Goal: Information Seeking & Learning: Learn about a topic

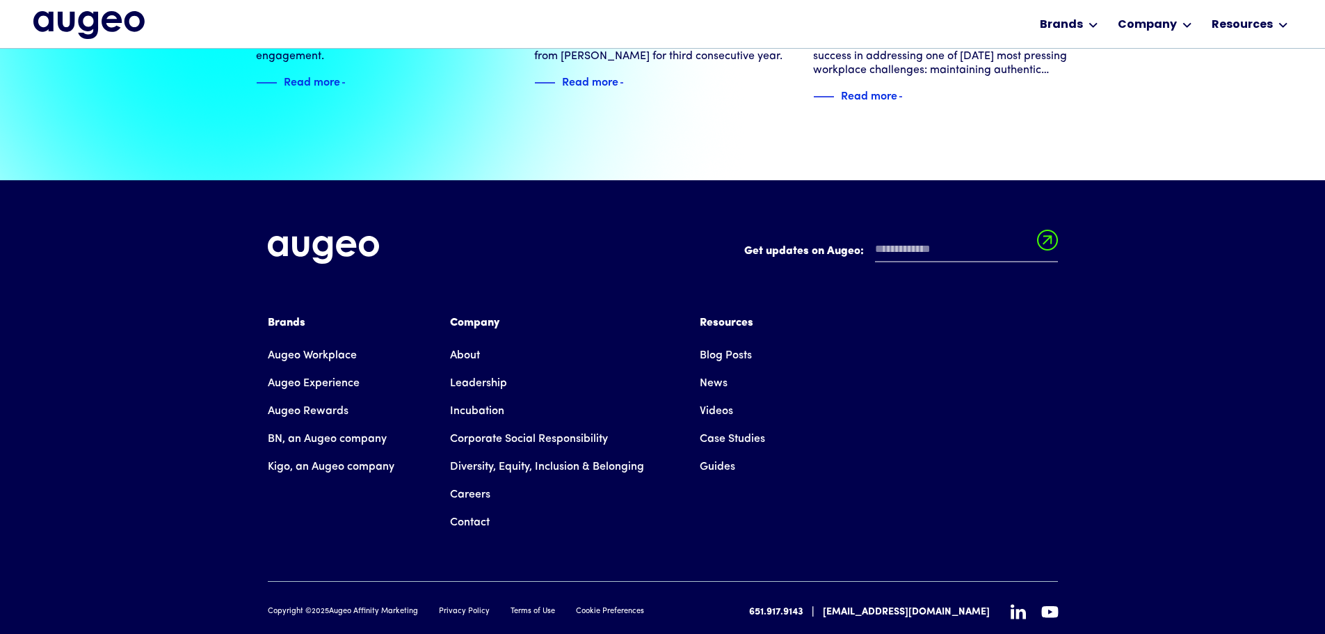
scroll to position [3185, 0]
click at [718, 452] on link "Guides" at bounding box center [717, 466] width 35 height 28
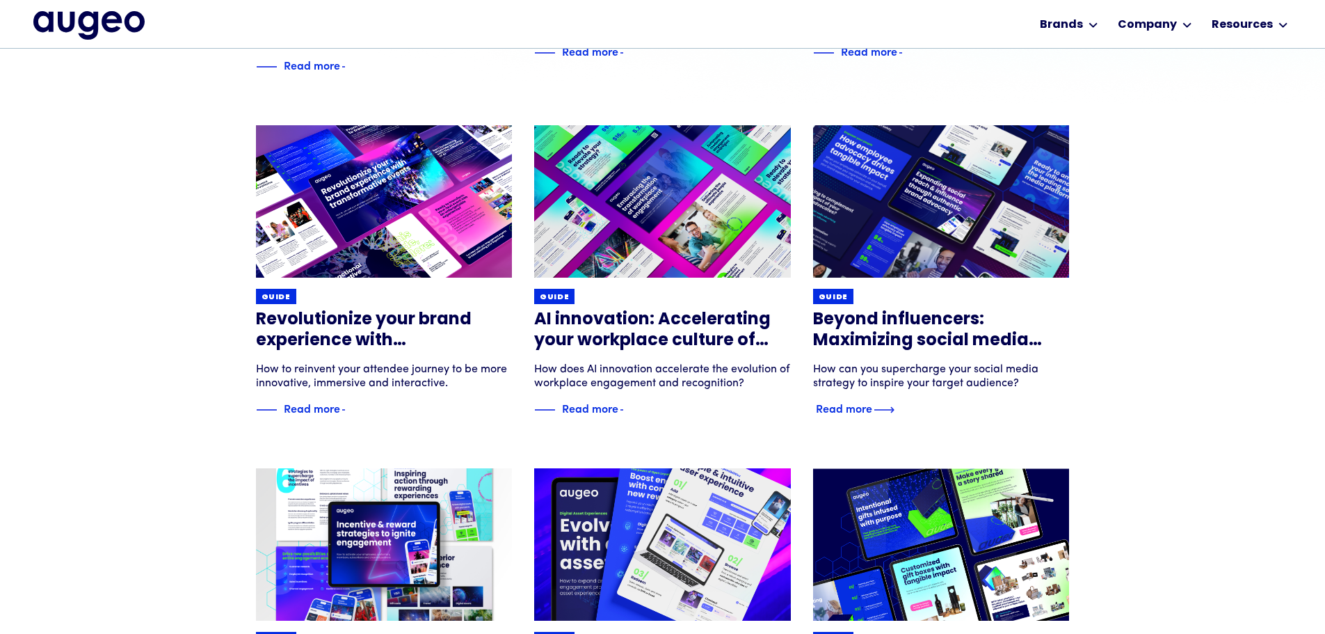
scroll to position [491, 0]
click at [880, 332] on h3 "Beyond influencers: Maximizing social media reach through authentic brand advoc…" at bounding box center [941, 331] width 257 height 42
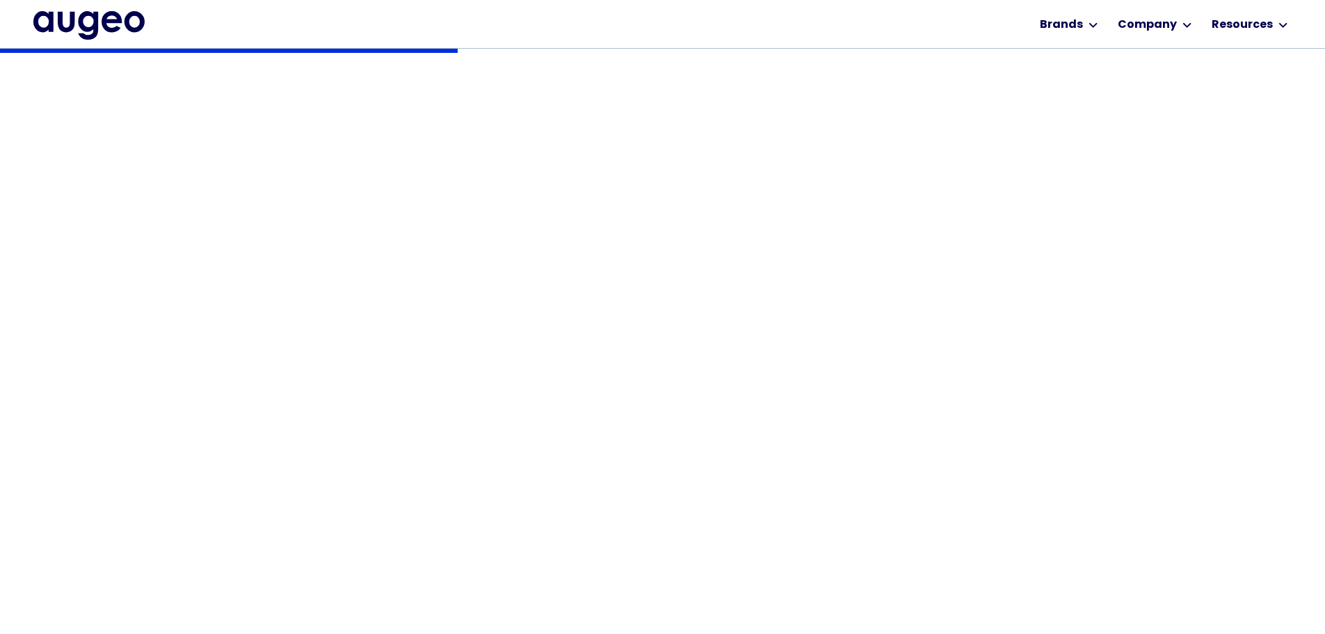
click at [1056, 289] on h1 "Beyond influencers: Maximizing social media reach through authentic brand advoc…" at bounding box center [663, 228] width 814 height 124
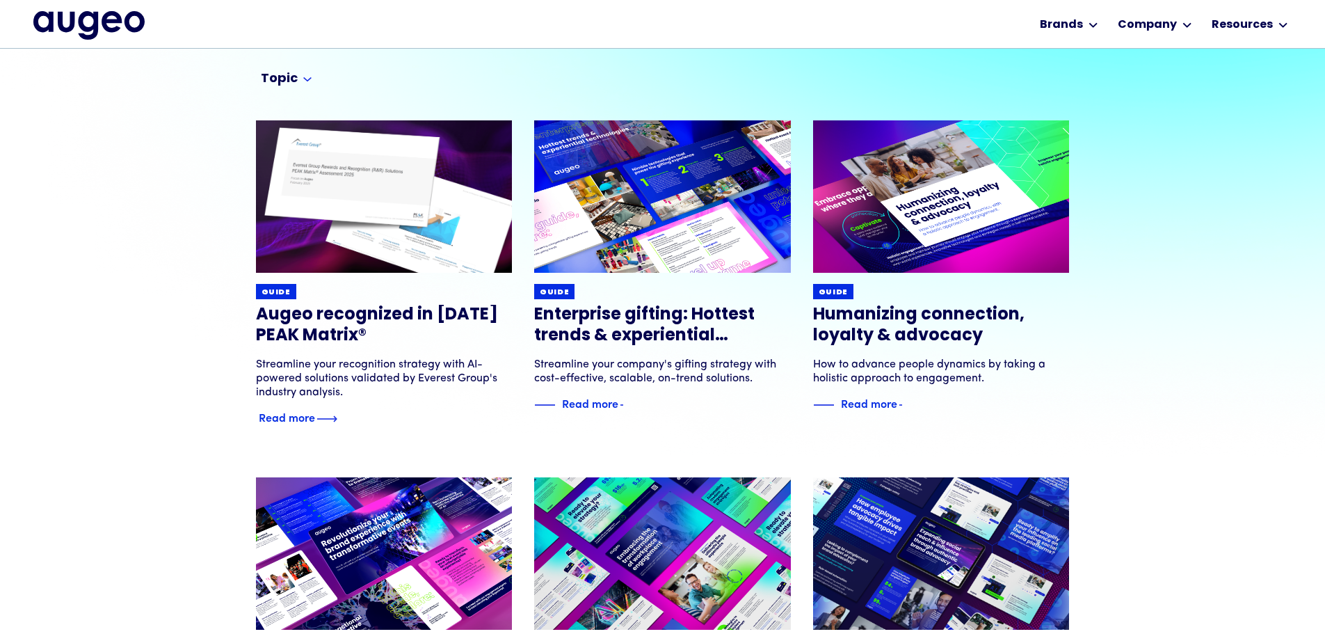
scroll to position [141, 0]
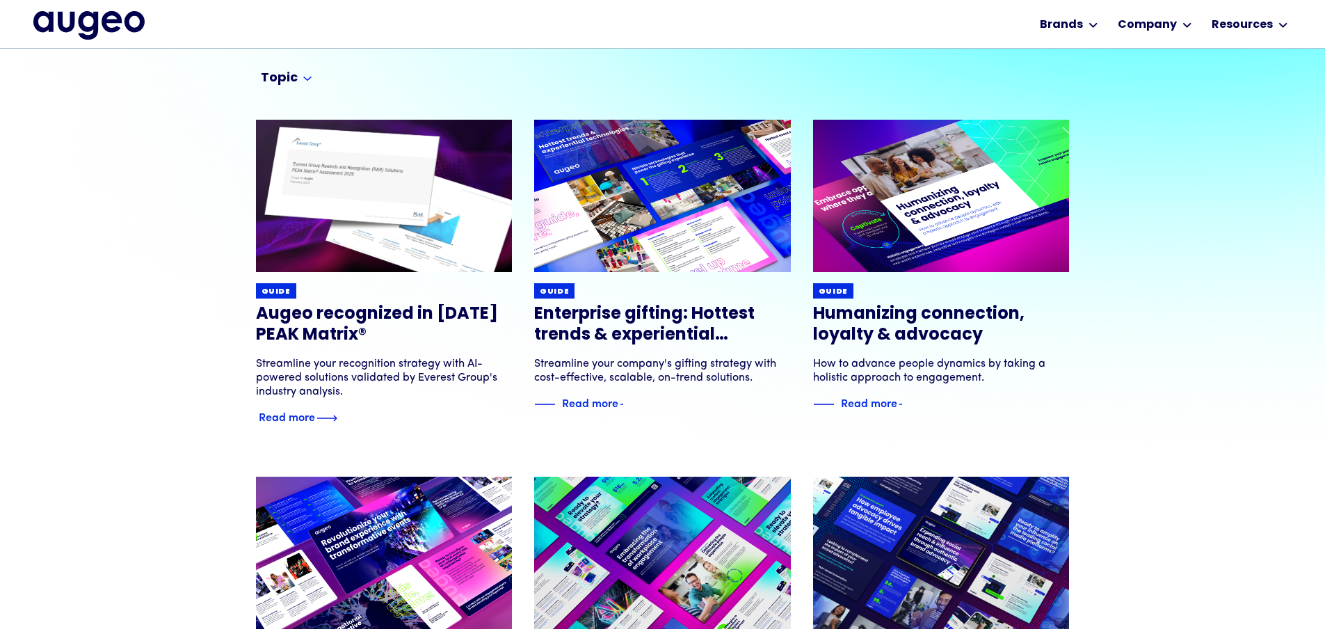
click at [392, 246] on img at bounding box center [383, 195] width 307 height 183
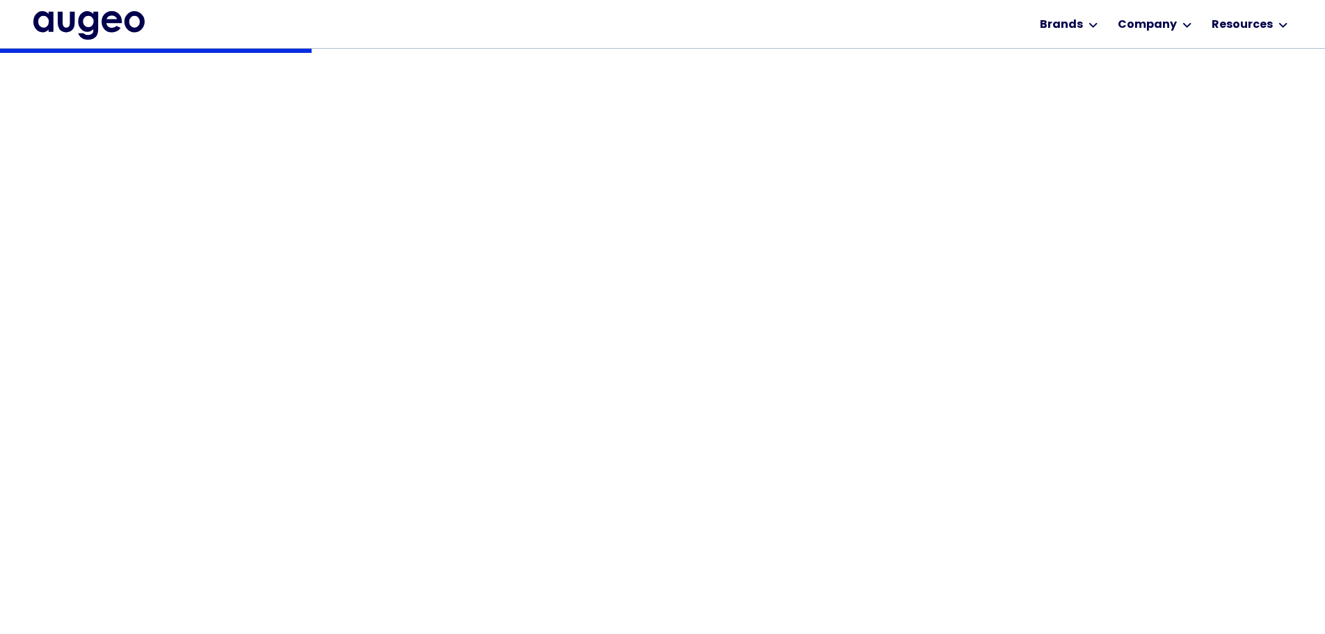
scroll to position [352, 0]
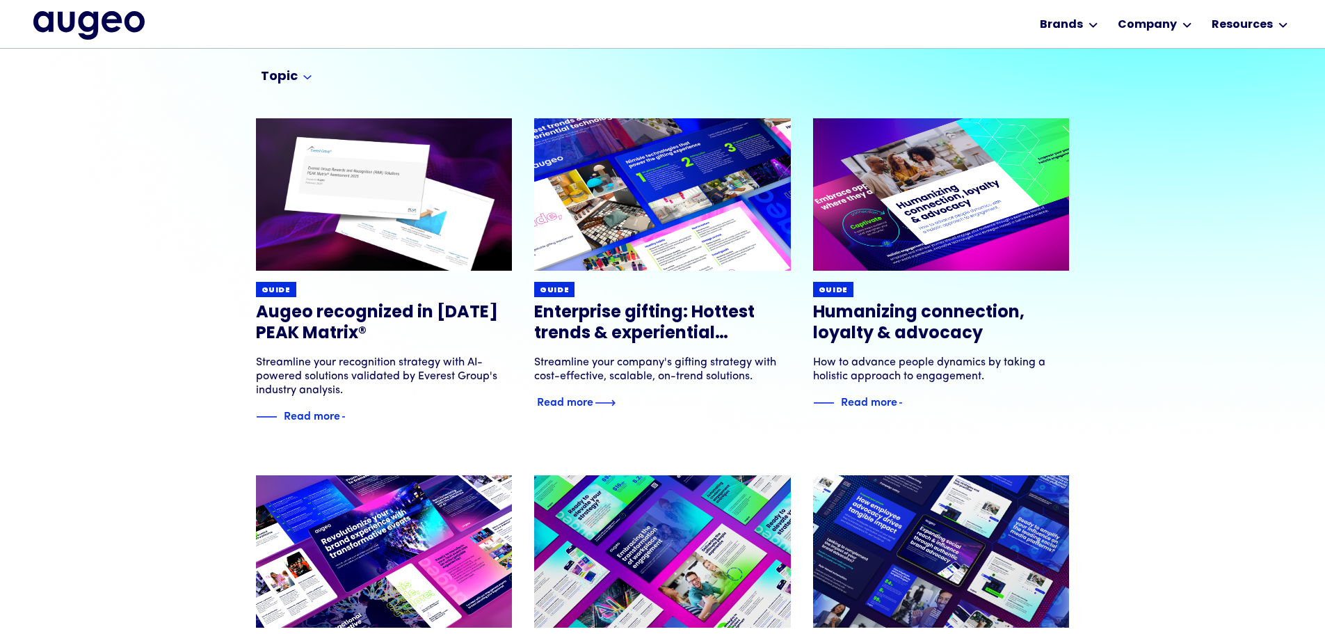
click at [675, 331] on h3 "Enterprise gifting: Hottest trends & experiential technologies" at bounding box center [662, 324] width 257 height 42
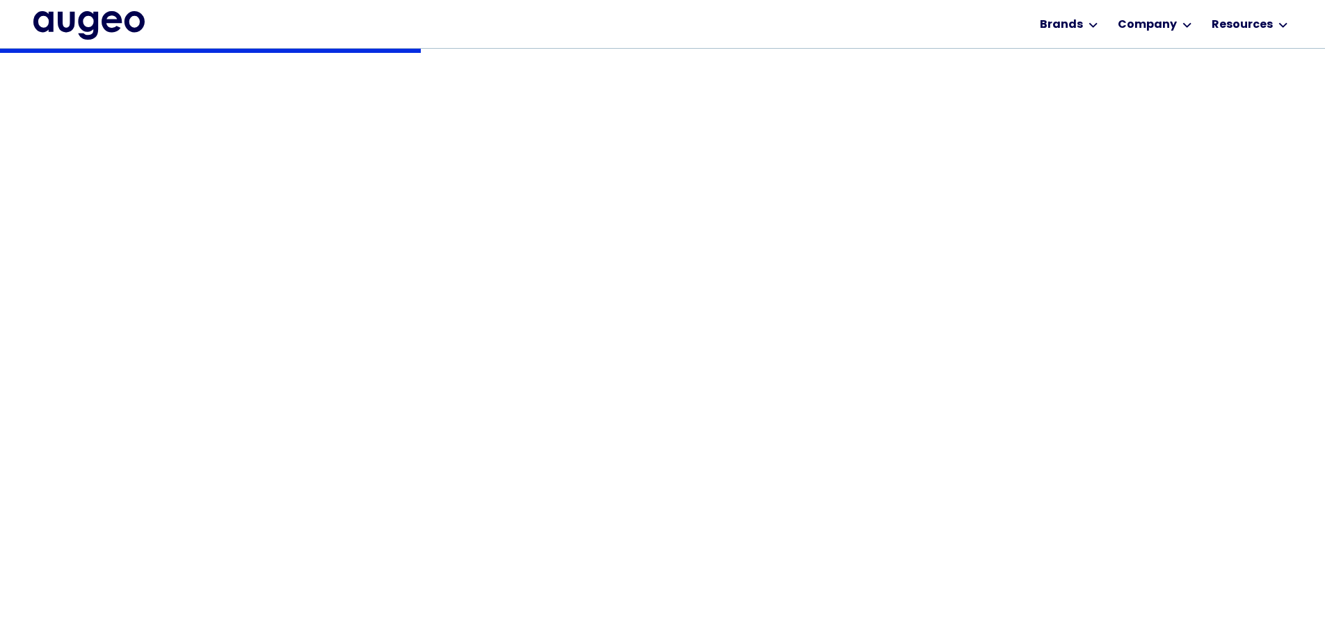
scroll to position [421, 0]
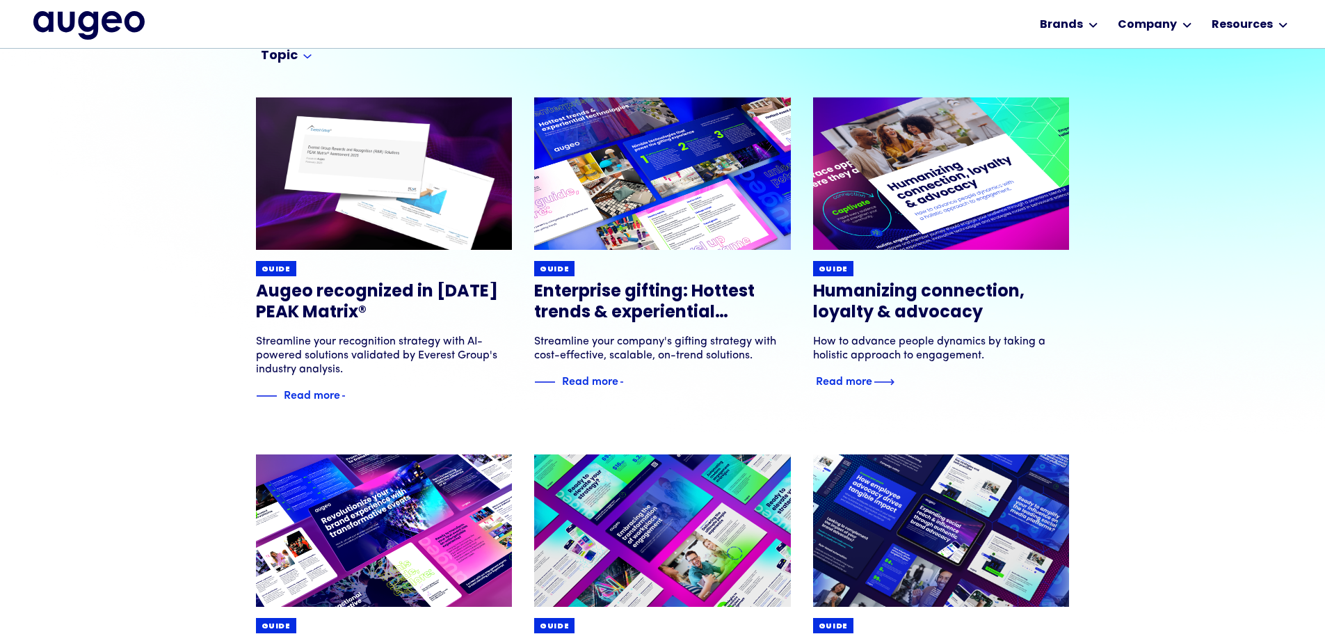
scroll to position [142, 0]
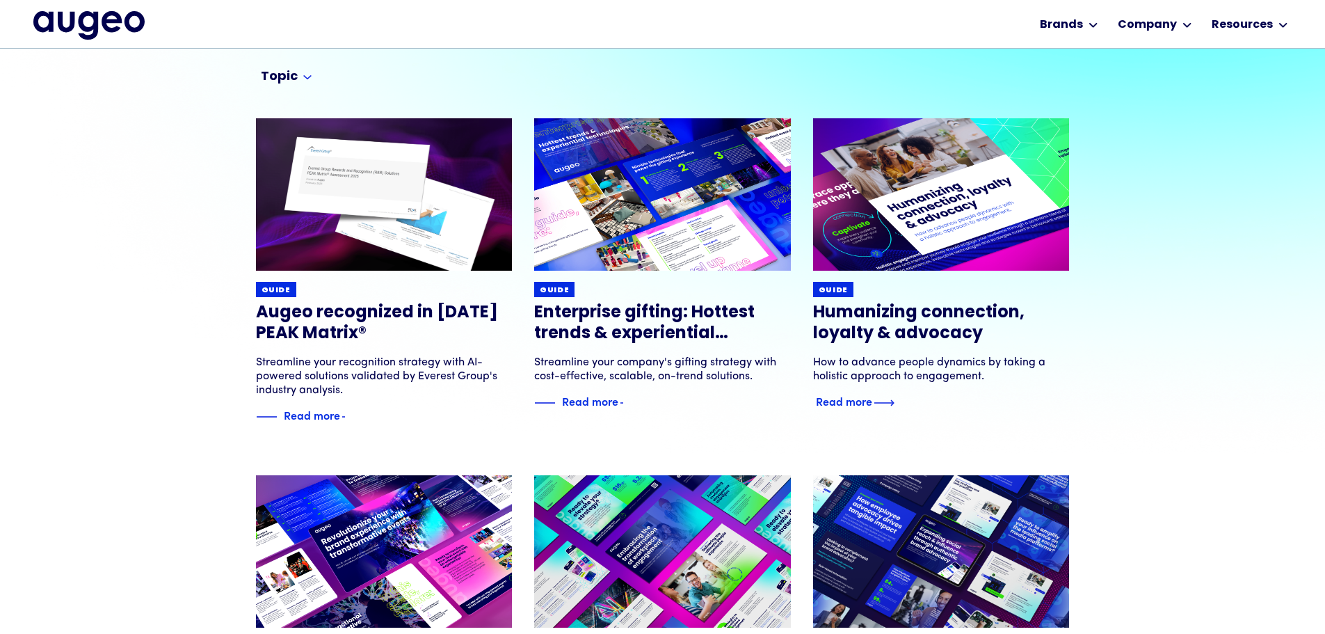
click at [920, 316] on h3 "Humanizing connection, loyalty & advocacy" at bounding box center [941, 324] width 257 height 42
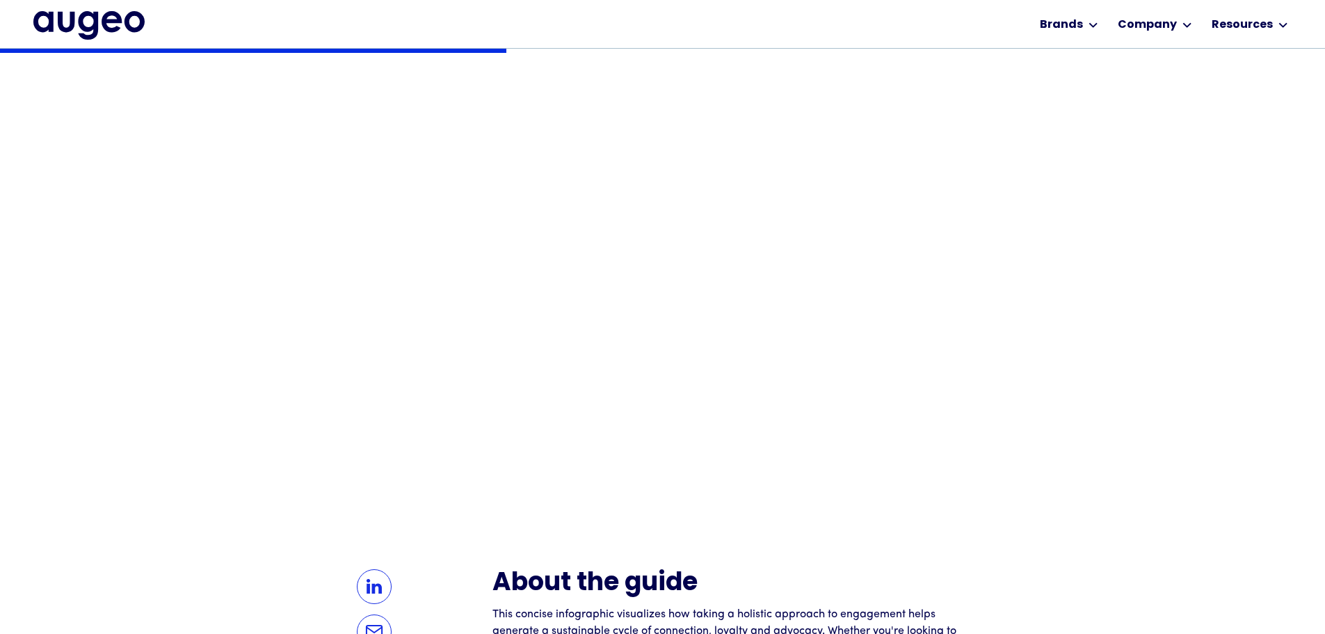
scroll to position [490, 0]
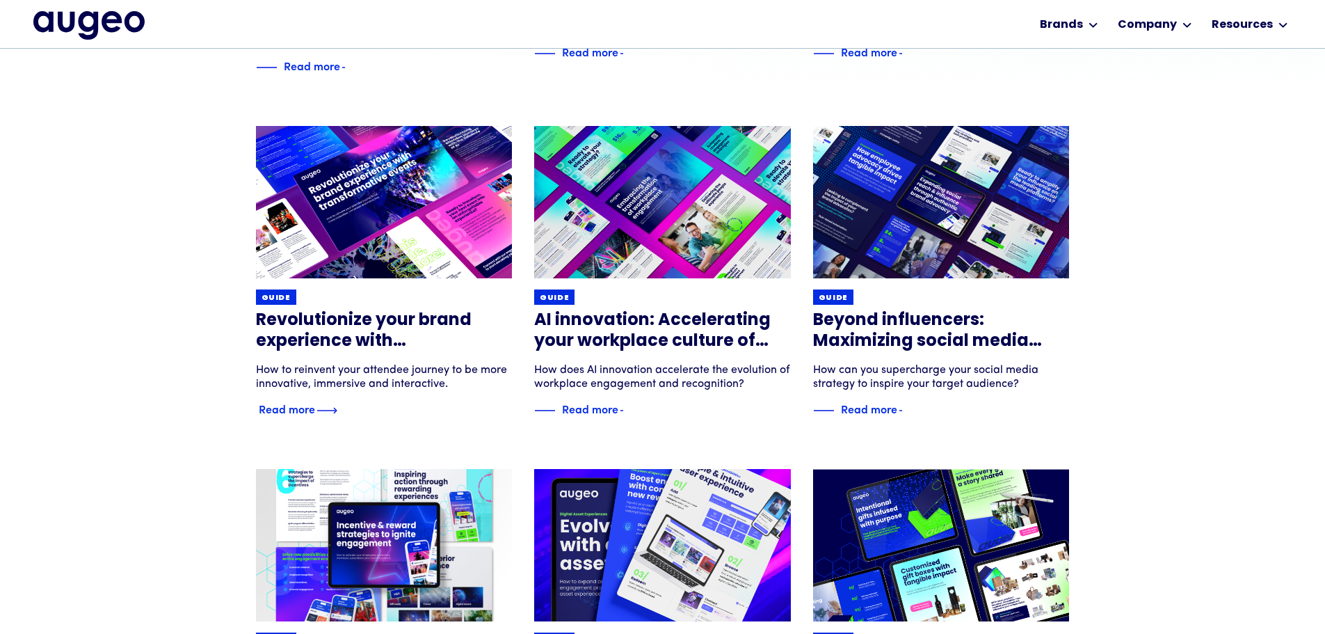
scroll to position [492, 0]
click at [351, 330] on h3 "Revolutionize your brand experience with transformative events" at bounding box center [384, 331] width 257 height 42
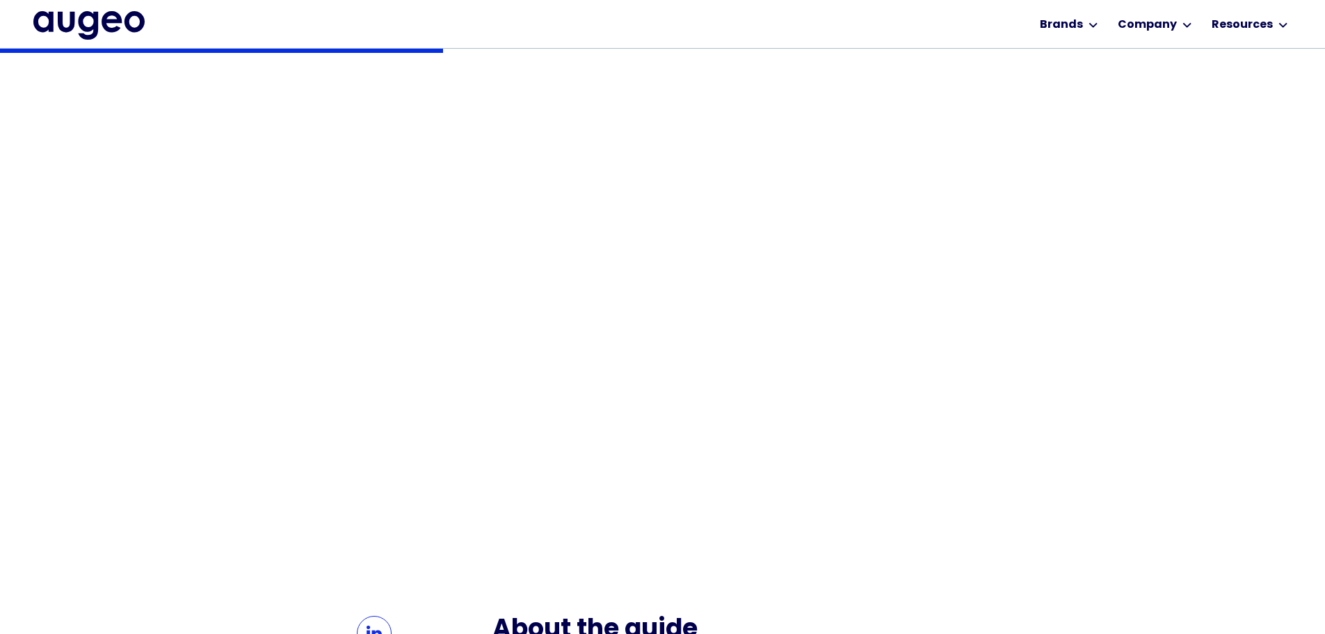
scroll to position [422, 0]
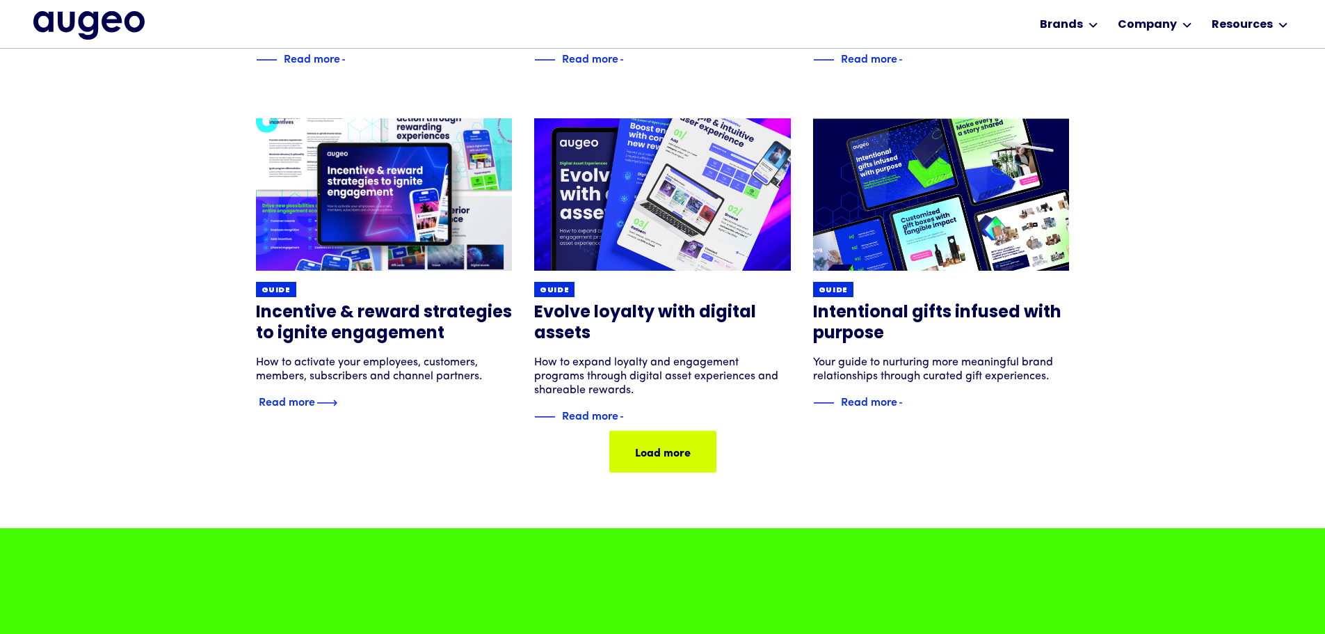
scroll to position [842, 0]
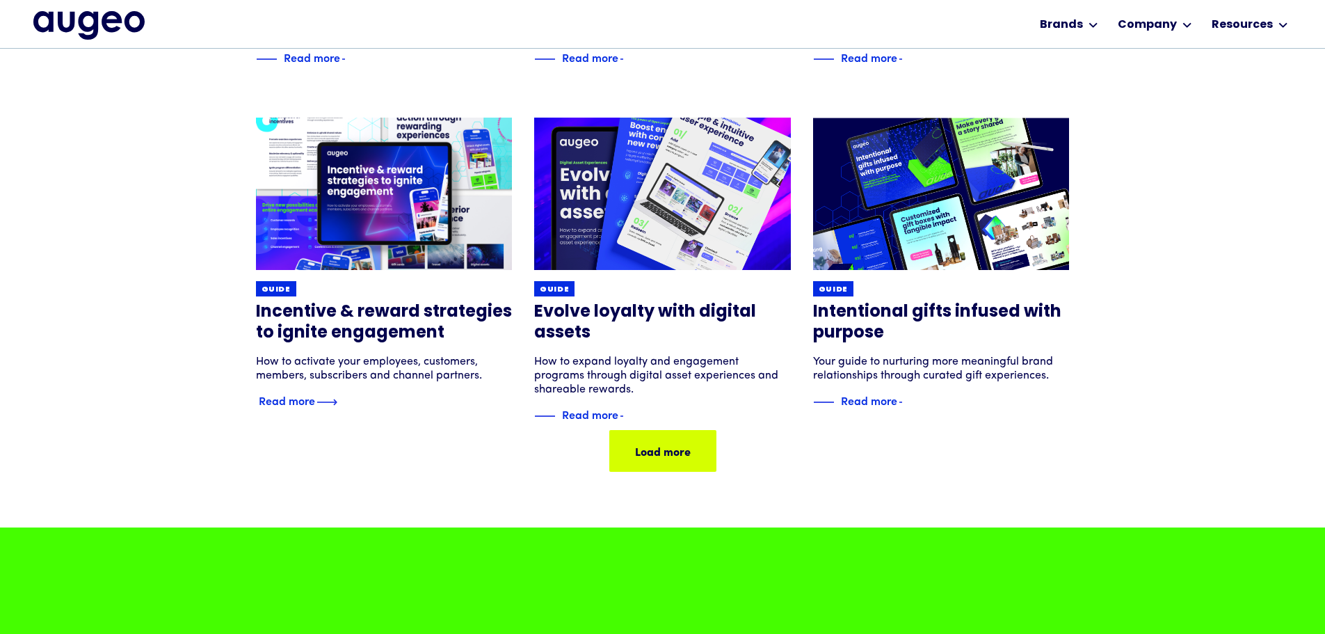
click at [393, 193] on img at bounding box center [383, 193] width 307 height 183
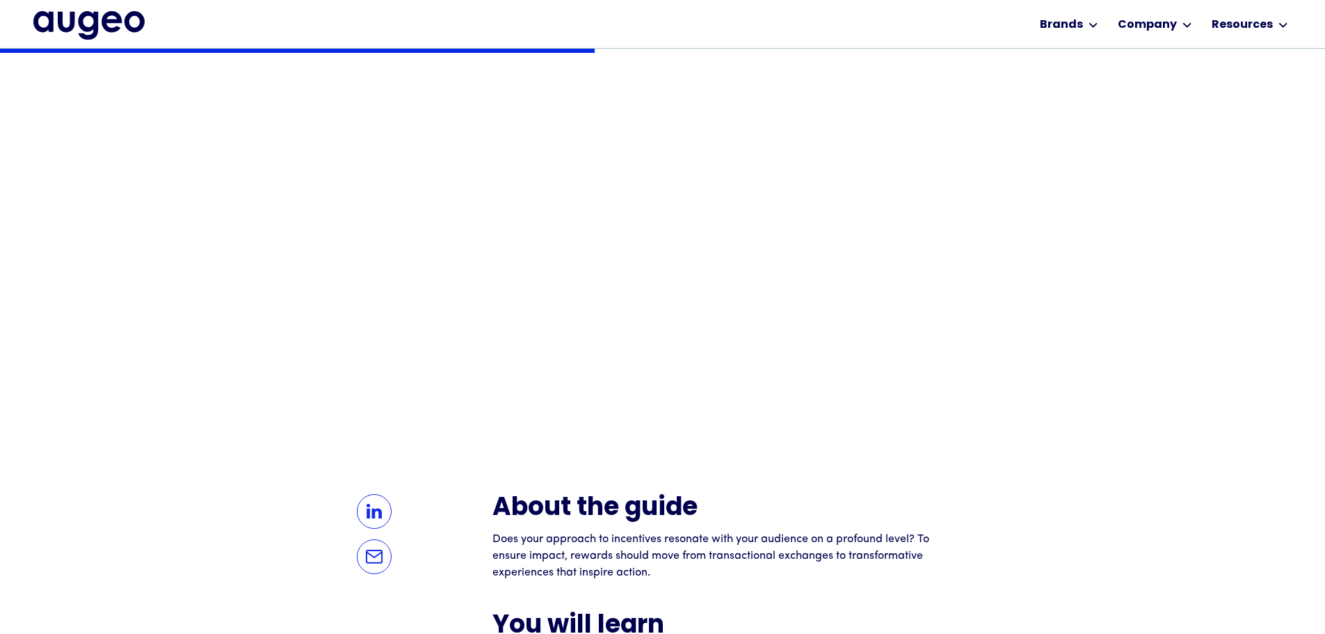
scroll to position [561, 0]
